Goal: Transaction & Acquisition: Book appointment/travel/reservation

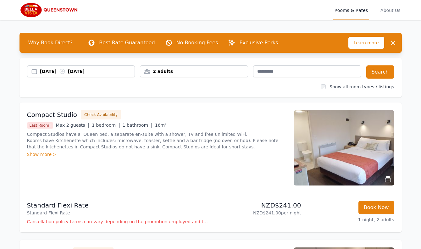
click at [194, 69] on div "2 adults" at bounding box center [194, 71] width 108 height 6
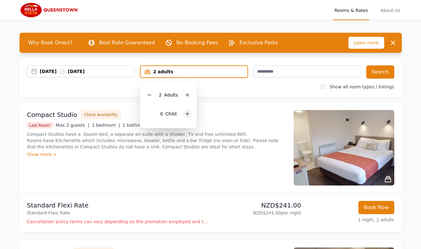
click at [188, 112] on icon at bounding box center [187, 113] width 5 height 5
click at [191, 96] on icon at bounding box center [191, 94] width 5 height 5
click at [215, 71] on div "4 adults, 2 children" at bounding box center [194, 72] width 107 height 6
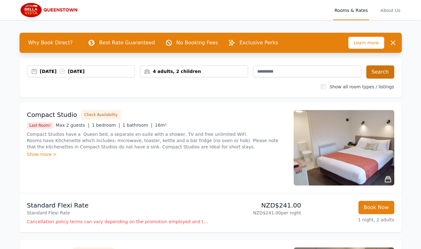
click at [379, 71] on button "Search" at bounding box center [380, 71] width 28 height 13
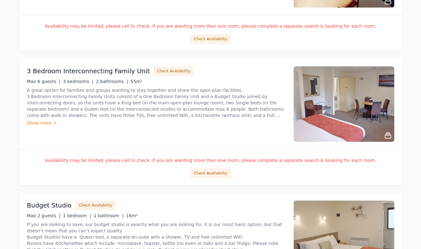
scroll to position [134, 0]
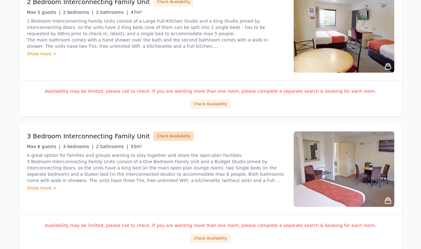
click at [159, 135] on button "Check Availability" at bounding box center [173, 135] width 40 height 9
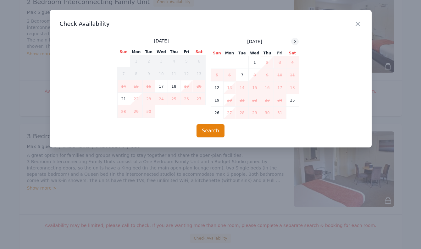
click at [295, 42] on icon at bounding box center [294, 41] width 5 height 5
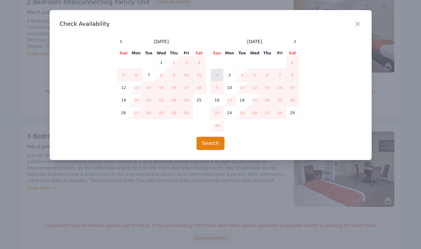
click at [220, 73] on td "2" at bounding box center [217, 75] width 13 height 13
click at [230, 76] on td "3" at bounding box center [229, 75] width 13 height 13
click at [213, 143] on button "Search" at bounding box center [211, 143] width 28 height 13
